Goal: Task Accomplishment & Management: Use online tool/utility

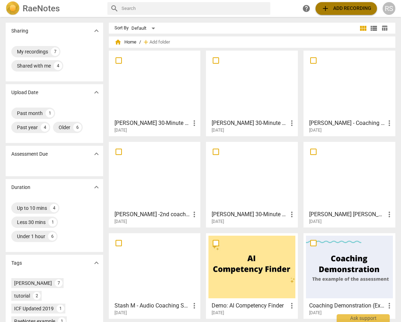
click at [341, 8] on span "add Add recording" at bounding box center [346, 8] width 50 height 8
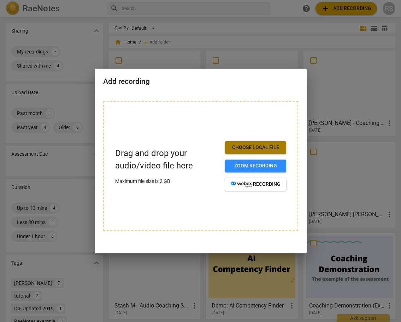
click at [263, 146] on span "Choose local file" at bounding box center [256, 147] width 50 height 7
click at [260, 144] on button "Choose local file" at bounding box center [255, 147] width 61 height 13
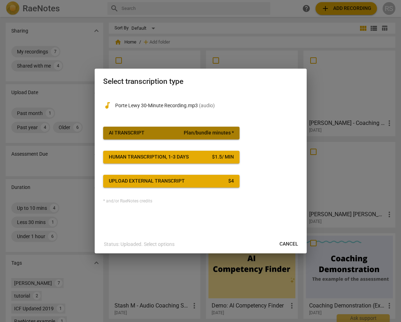
click at [209, 134] on span "Plan/bundle minutes *" at bounding box center [209, 132] width 50 height 7
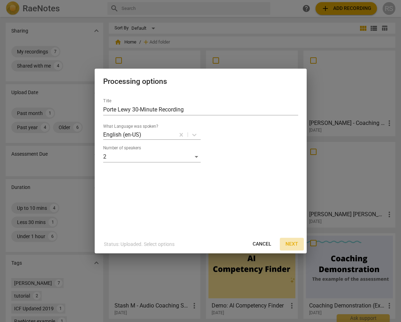
click at [291, 243] on span "Next" at bounding box center [292, 243] width 13 height 7
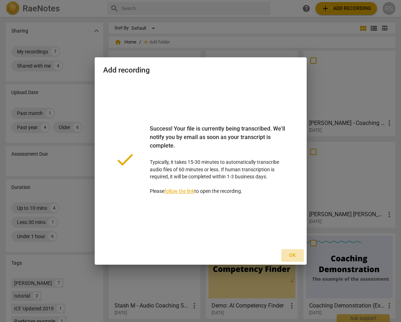
click at [294, 252] on span "Ok" at bounding box center [292, 255] width 11 height 7
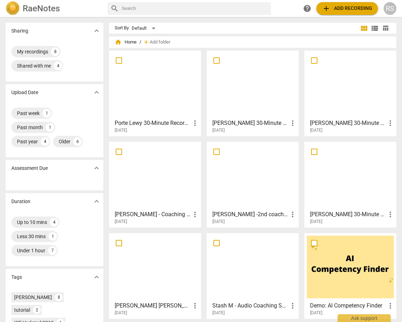
click at [158, 83] on div at bounding box center [154, 84] width 87 height 63
click at [158, 0] on html "RaeNotes search help add Add recording RS Sharing expand_more My recordings 8 S…" at bounding box center [201, 0] width 402 height 0
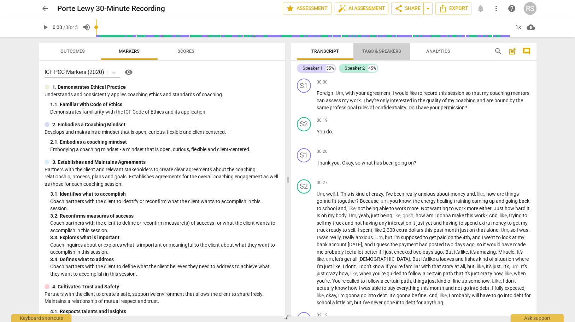
click at [375, 50] on span "Tags & Speakers" at bounding box center [381, 50] width 39 height 5
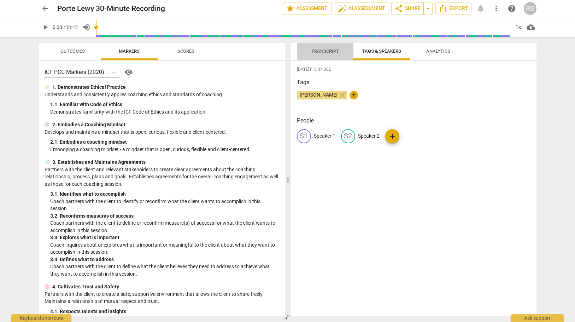
click at [321, 51] on span "Transcript" at bounding box center [325, 50] width 28 height 5
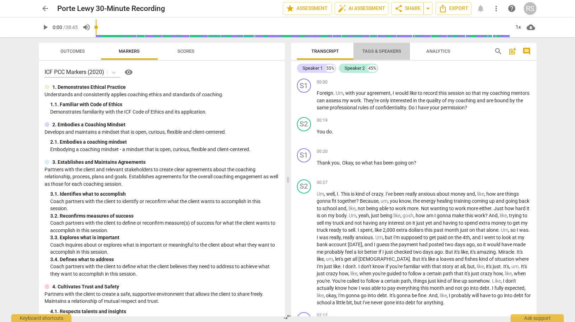
click at [382, 48] on span "Tags & Speakers" at bounding box center [381, 50] width 39 height 5
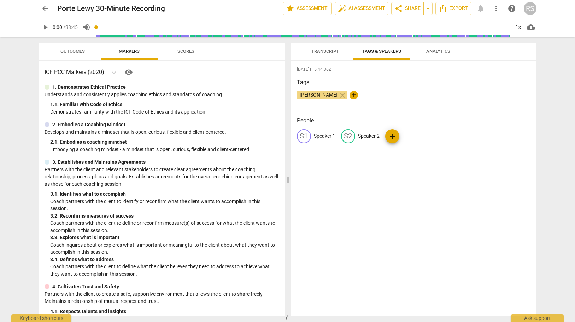
click at [320, 136] on p "Speaker 1" at bounding box center [325, 135] width 22 height 7
type input "Coach"
click at [401, 136] on p "Speaker 2" at bounding box center [415, 135] width 22 height 7
type input "Client"
click at [375, 150] on div "People CO Coach edit Client delete add" at bounding box center [414, 135] width 234 height 38
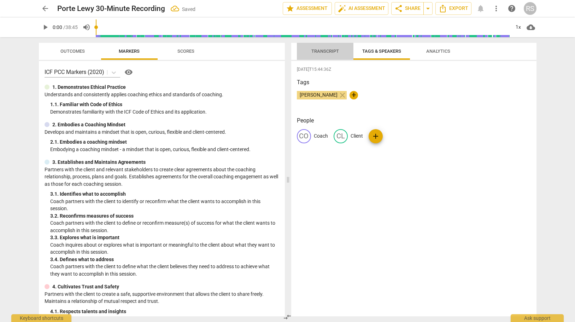
click at [321, 50] on span "Transcript" at bounding box center [325, 50] width 28 height 5
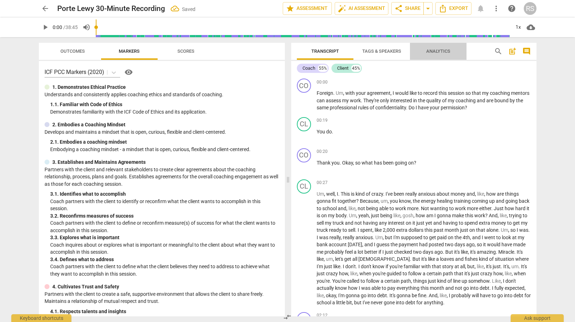
click at [401, 51] on span "Analytics" at bounding box center [438, 50] width 24 height 5
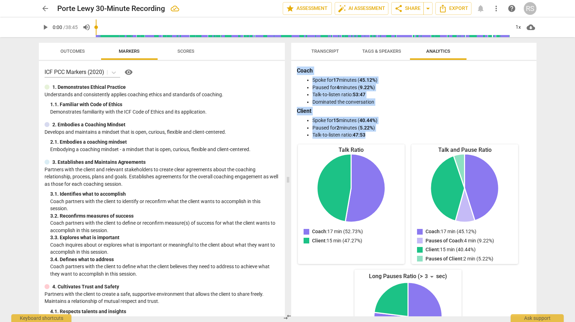
drag, startPoint x: 373, startPoint y: 136, endPoint x: 295, endPoint y: 72, distance: 100.8
click at [295, 72] on div "Coach Spoke for 17 minutes ( 45.12% ) Paused for 4 minutes ( 9.22% ) Talk-to-li…" at bounding box center [413, 188] width 245 height 255
copy div "Coach Spoke for 17 minutes ( 45.12% ) Paused for 4 minutes ( 9.22% ) Talk-to-li…"
